Goal: Download file/media

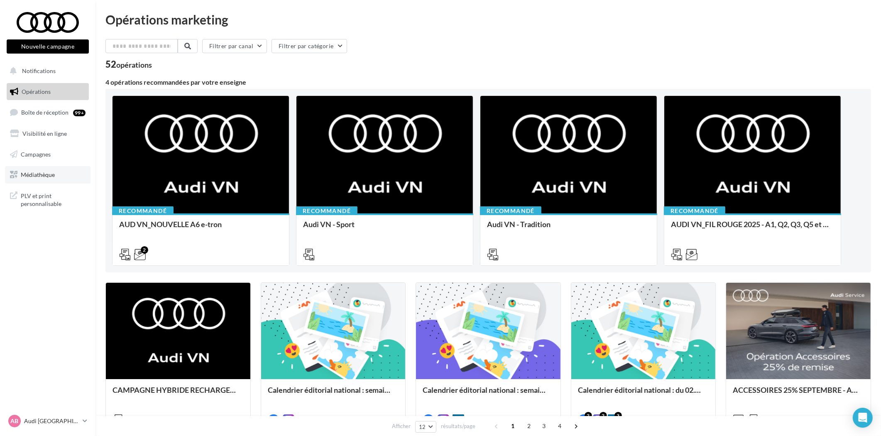
click at [50, 173] on span "Médiathèque" at bounding box center [38, 174] width 34 height 7
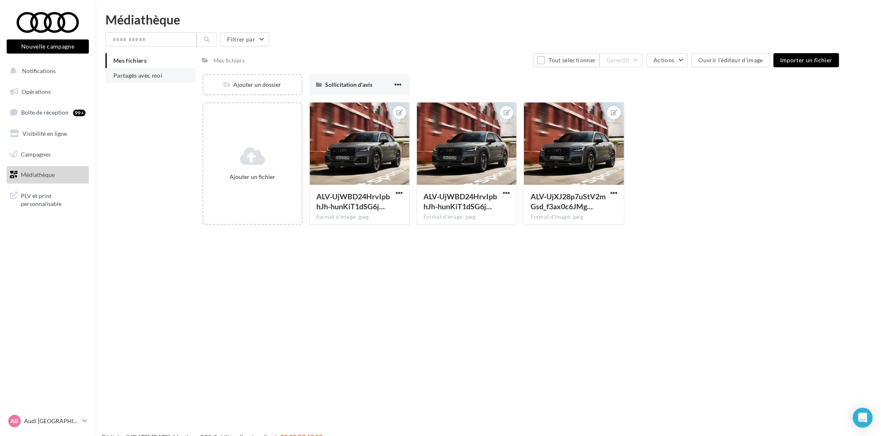
click at [158, 75] on span "Partagés avec moi" at bounding box center [137, 75] width 49 height 7
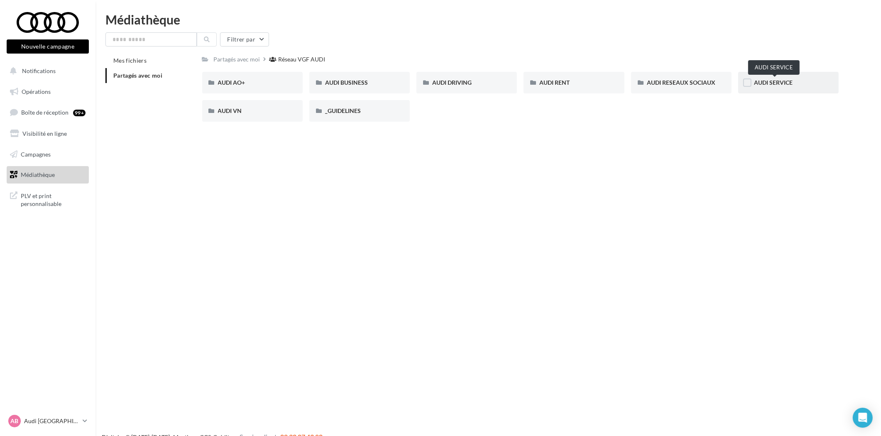
click at [768, 84] on span "AUDI SERVICE" at bounding box center [773, 82] width 39 height 7
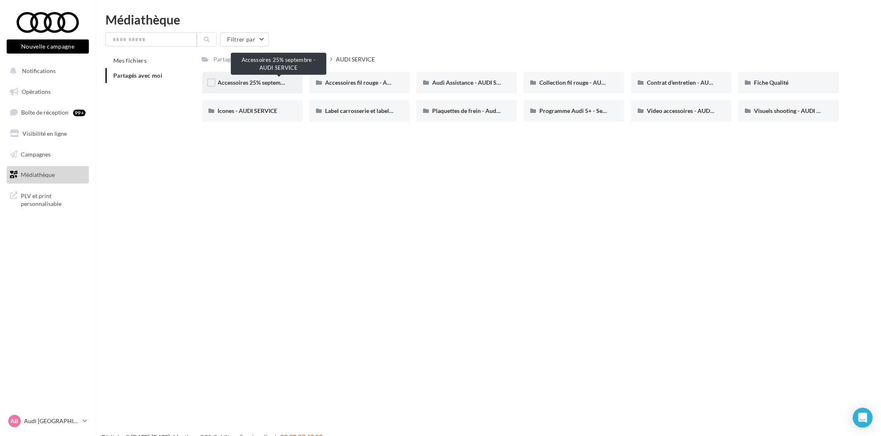
click at [262, 79] on span "Accessoires 25% septembre - AUDI SERVICE" at bounding box center [275, 82] width 115 height 7
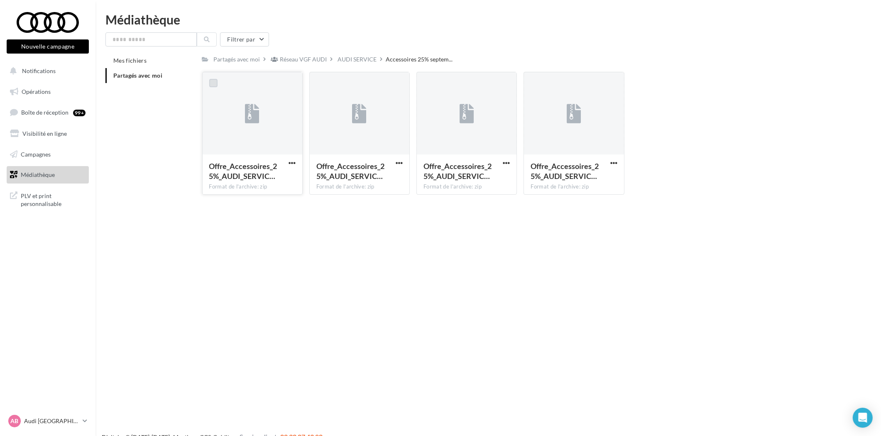
click at [214, 84] on label at bounding box center [213, 83] width 8 height 8
click at [291, 159] on span "button" at bounding box center [292, 162] width 7 height 7
click at [260, 179] on button "Télécharger" at bounding box center [255, 180] width 83 height 22
drag, startPoint x: 258, startPoint y: 232, endPoint x: 246, endPoint y: 218, distance: 18.2
click at [225, 242] on div "Nouvelle campagne Nouvelle campagne Notifications Opérations Boîte de réception…" at bounding box center [440, 231] width 881 height 436
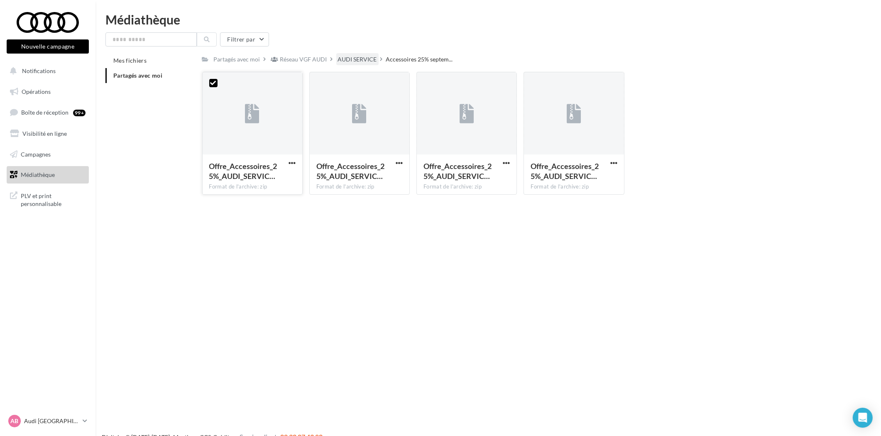
click at [364, 56] on div "AUDI SERVICE" at bounding box center [357, 59] width 39 height 8
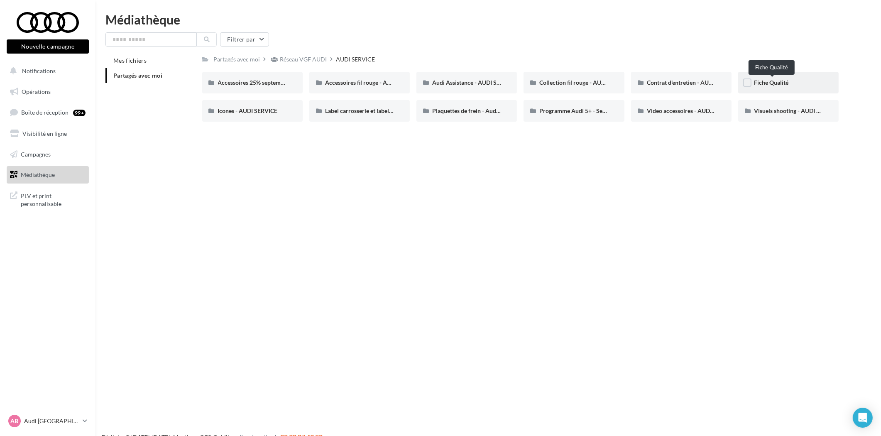
click at [769, 83] on span "Fiche Qualité" at bounding box center [771, 82] width 34 height 7
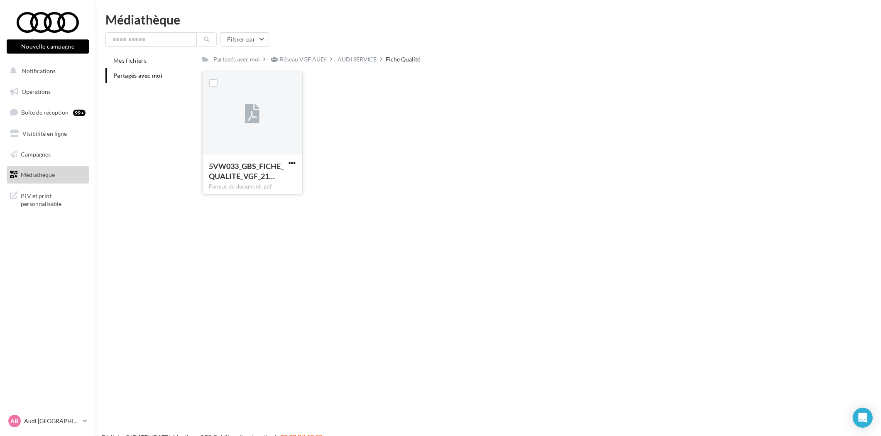
click at [291, 159] on span "button" at bounding box center [292, 162] width 7 height 7
click at [263, 185] on button "Télécharger" at bounding box center [255, 180] width 83 height 22
click at [46, 169] on link "Médiathèque" at bounding box center [48, 174] width 86 height 17
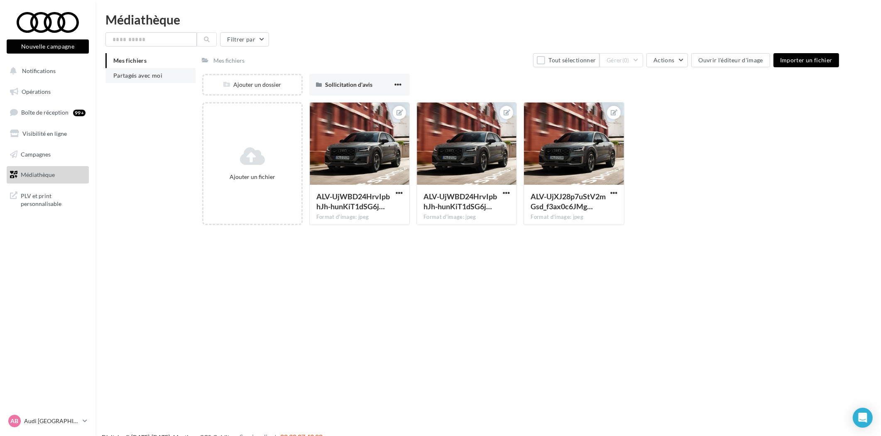
click at [129, 75] on span "Partagés avec moi" at bounding box center [137, 75] width 49 height 7
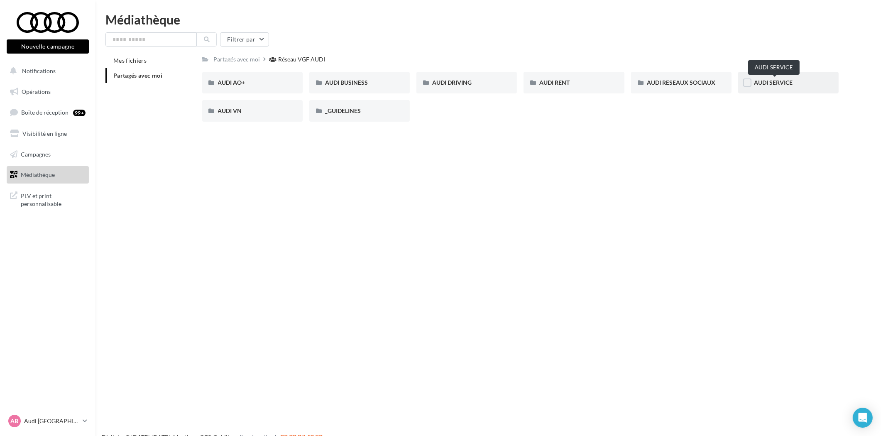
click at [771, 84] on span "AUDI SERVICE" at bounding box center [773, 82] width 39 height 7
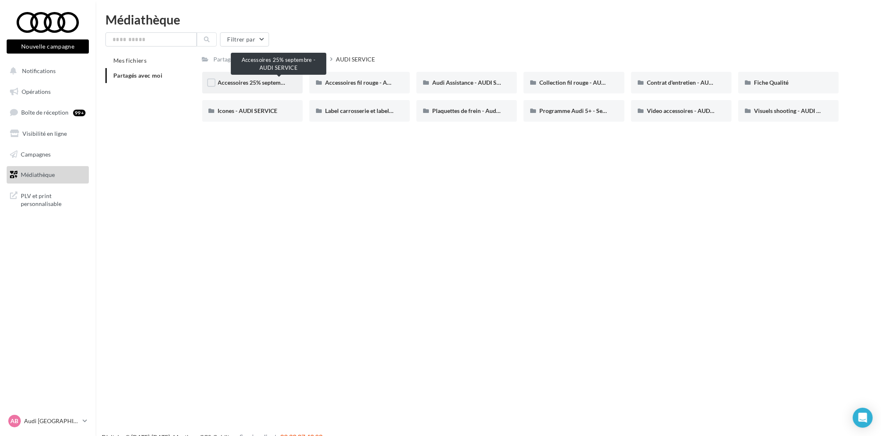
click at [264, 81] on span "Accessoires 25% septembre - AUDI SERVICE" at bounding box center [275, 82] width 115 height 7
click at [266, 83] on span "Accessoires 25% septembre - AUDI SERVICE" at bounding box center [275, 82] width 115 height 7
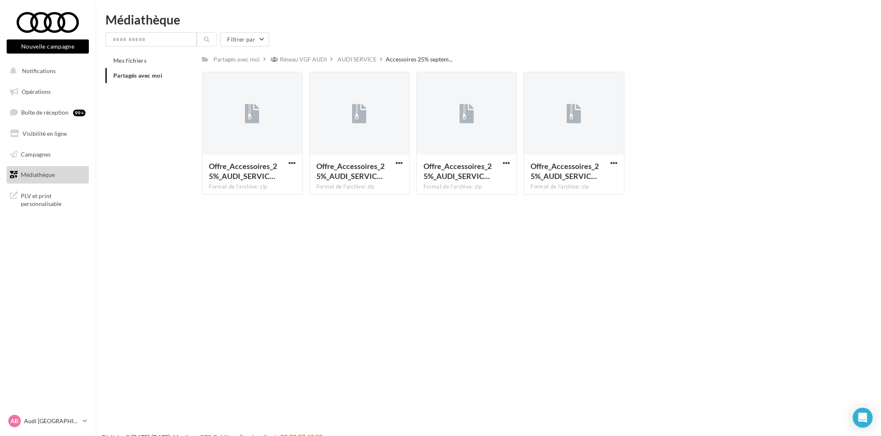
drag, startPoint x: 379, startPoint y: 251, endPoint x: 380, endPoint y: 241, distance: 10.0
click at [380, 250] on div "Nouvelle campagne Nouvelle campagne Notifications Opérations Boîte de réception…" at bounding box center [440, 231] width 881 height 436
